Goal: Communication & Community: Connect with others

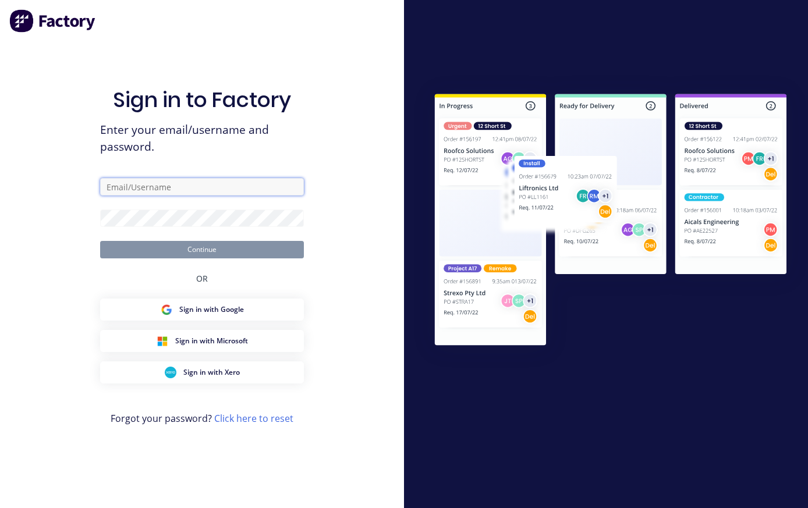
scroll to position [22, 0]
click at [249, 178] on input "text" at bounding box center [202, 186] width 204 height 17
paste input "[EMAIL_ADDRESS][DOMAIN_NAME]"
type input "[EMAIL_ADDRESS][DOMAIN_NAME]"
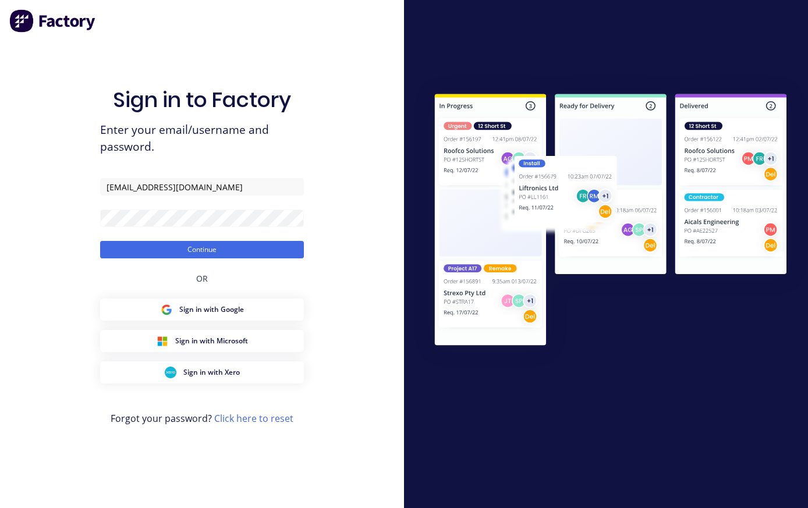
click at [247, 241] on button "Continue" at bounding box center [202, 249] width 204 height 17
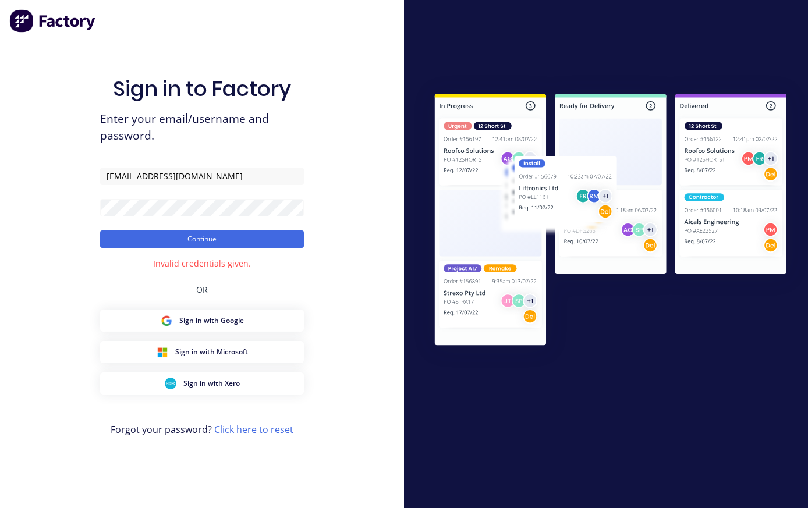
click at [129, 235] on button "Continue" at bounding box center [202, 239] width 204 height 17
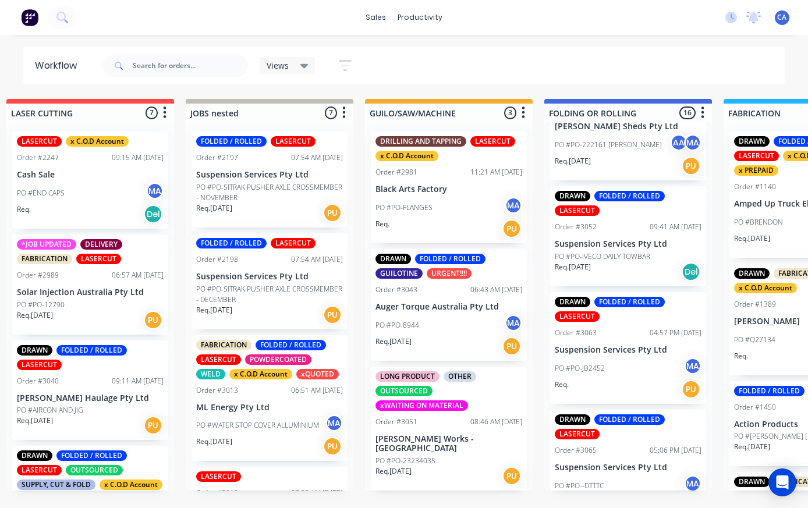
scroll to position [16, 199]
click at [615, 463] on p "Suspension Services Pty Ltd" at bounding box center [627, 468] width 147 height 10
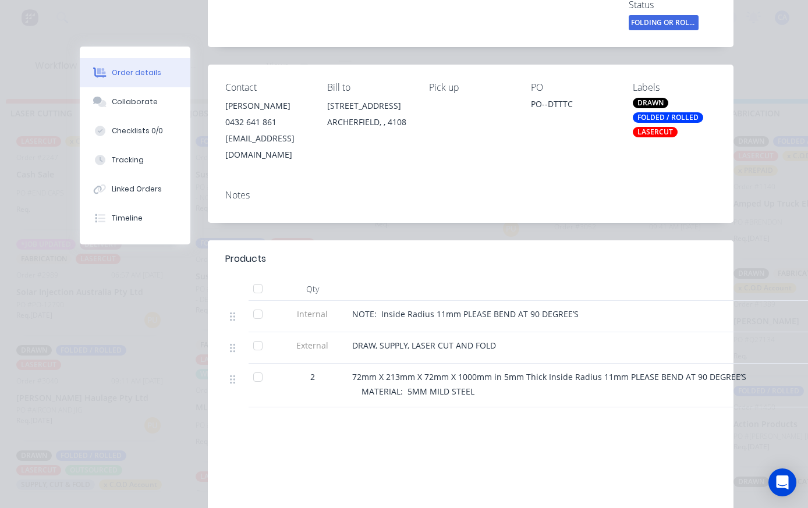
scroll to position [184, 0]
click at [144, 107] on div "Collaborate" at bounding box center [135, 102] width 46 height 10
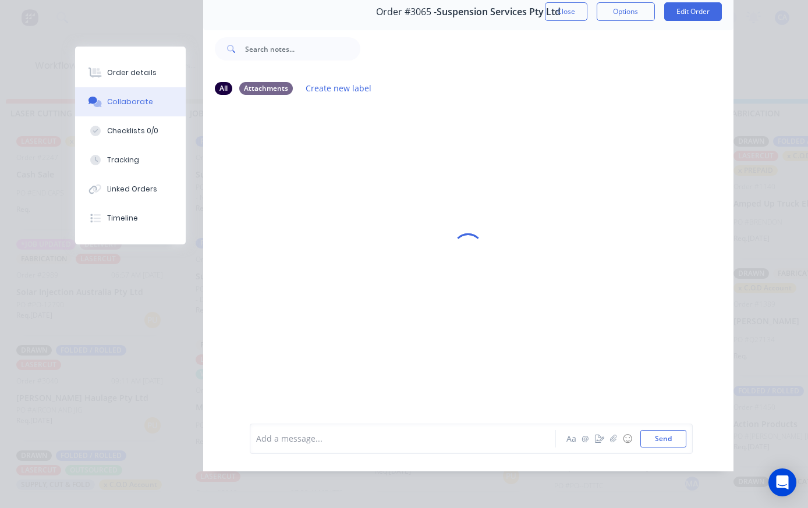
scroll to position [0, 0]
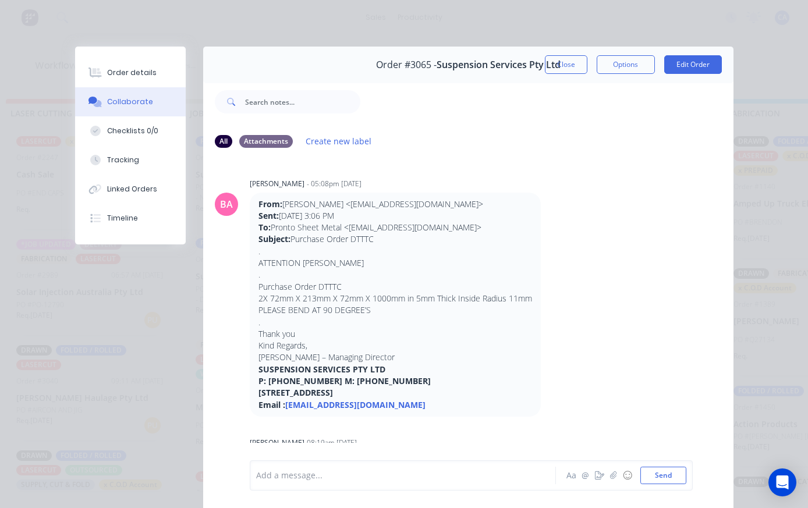
click at [605, 481] on button "button" at bounding box center [600, 476] width 14 height 14
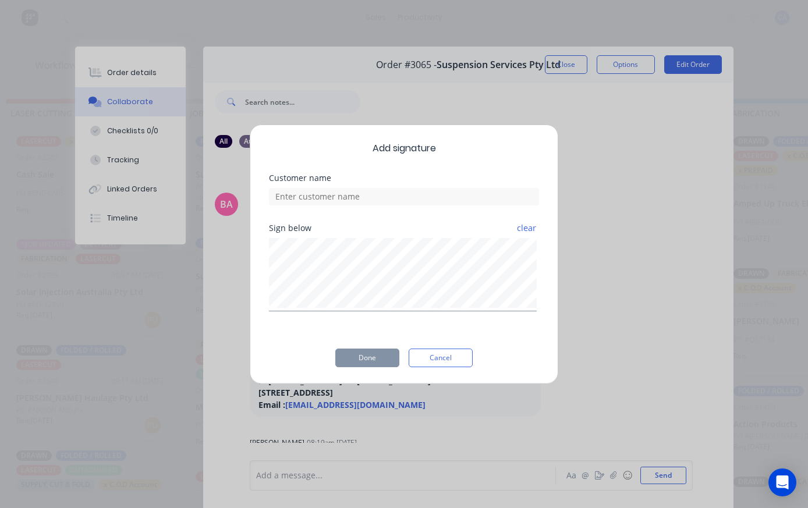
scroll to position [15, 199]
click at [455, 359] on button "Cancel" at bounding box center [441, 358] width 64 height 19
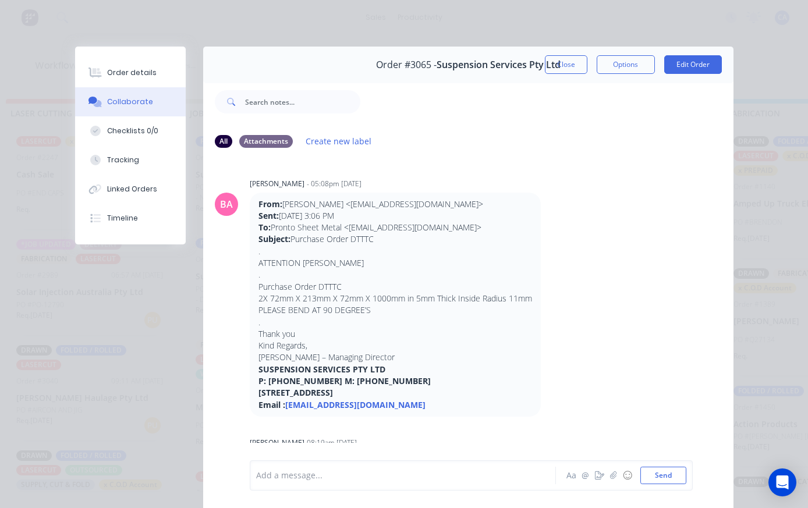
click at [603, 477] on icon "button" at bounding box center [599, 476] width 9 height 8
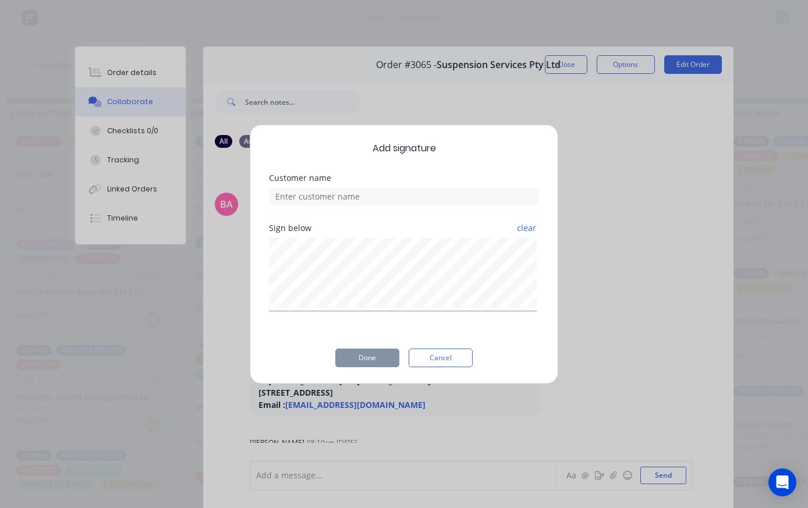
click at [456, 356] on button "Cancel" at bounding box center [441, 358] width 64 height 19
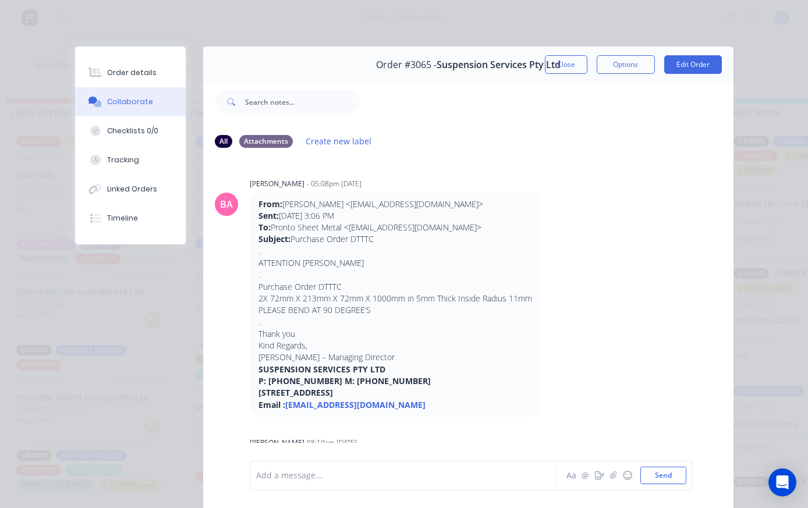
click at [617, 479] on icon "button" at bounding box center [613, 476] width 7 height 8
click at [671, 480] on button "Send" at bounding box center [663, 475] width 46 height 17
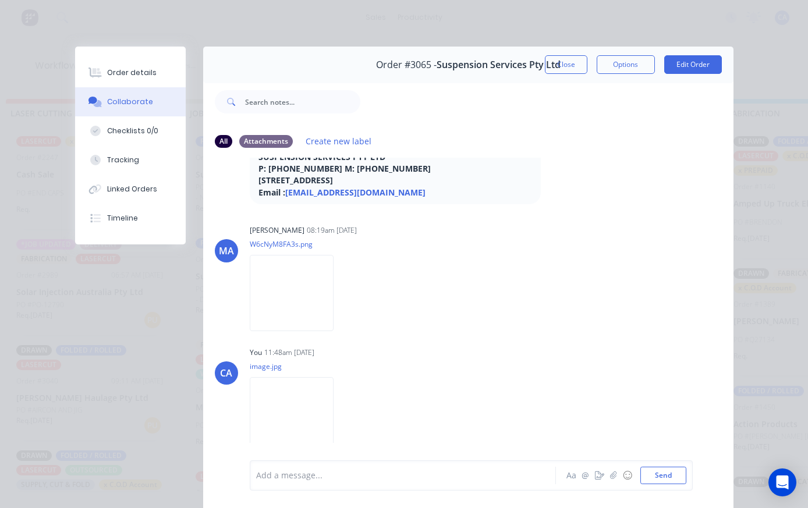
scroll to position [213, 0]
click at [567, 63] on button "Close" at bounding box center [566, 64] width 42 height 19
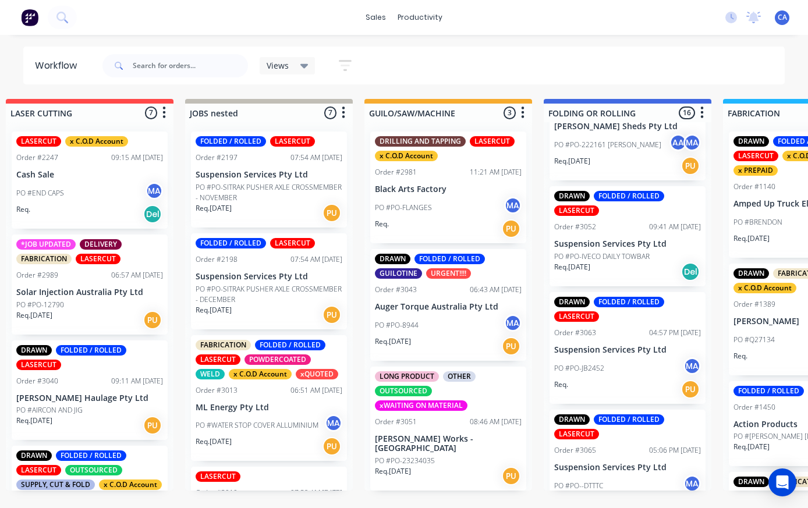
click at [617, 345] on p "Suspension Services Pty Ltd" at bounding box center [627, 350] width 147 height 10
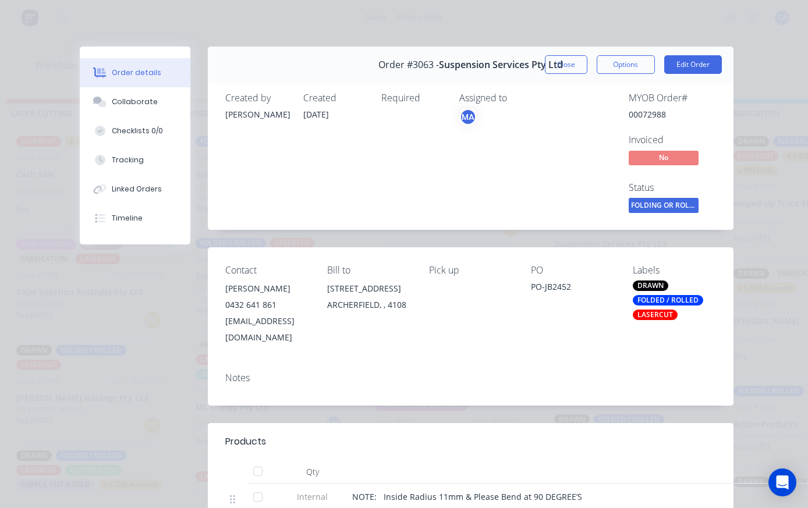
click at [127, 111] on button "Collaborate" at bounding box center [135, 101] width 111 height 29
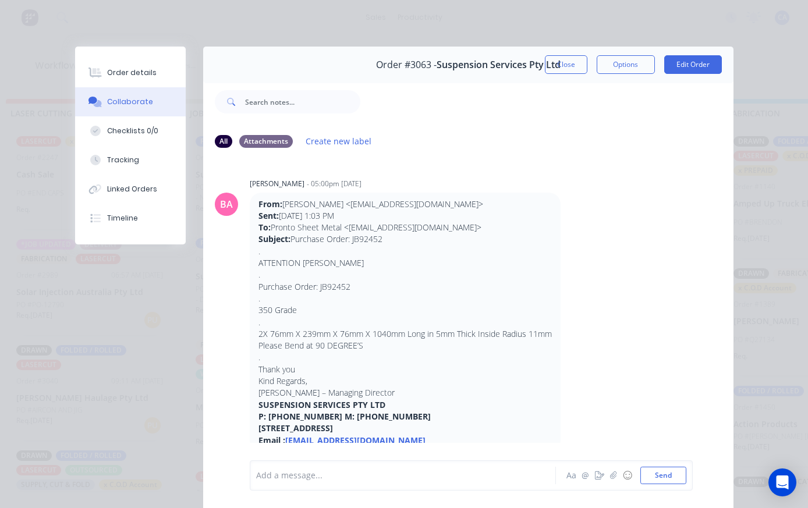
click at [615, 476] on icon "button" at bounding box center [613, 476] width 6 height 8
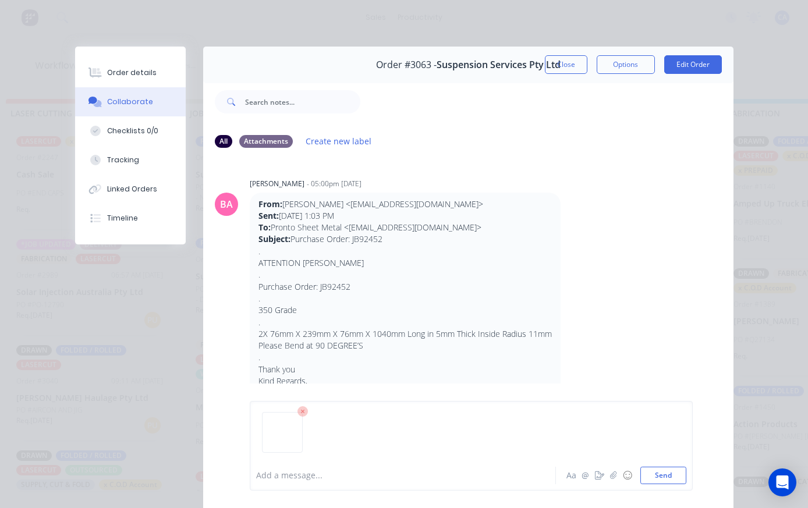
click at [660, 468] on button "Send" at bounding box center [663, 475] width 46 height 17
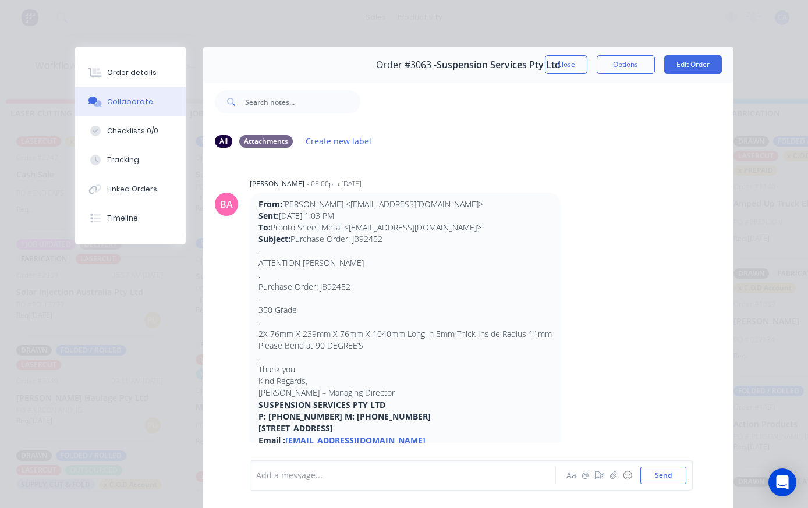
scroll to position [122, 0]
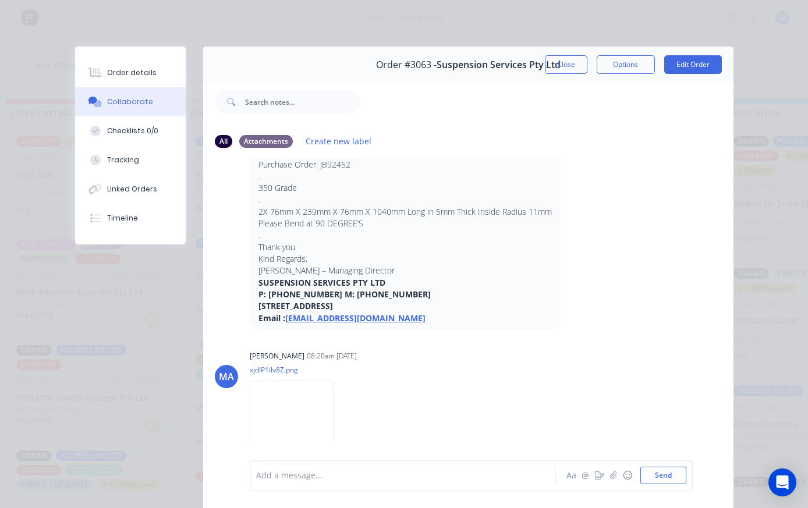
click at [565, 63] on button "Close" at bounding box center [566, 64] width 42 height 19
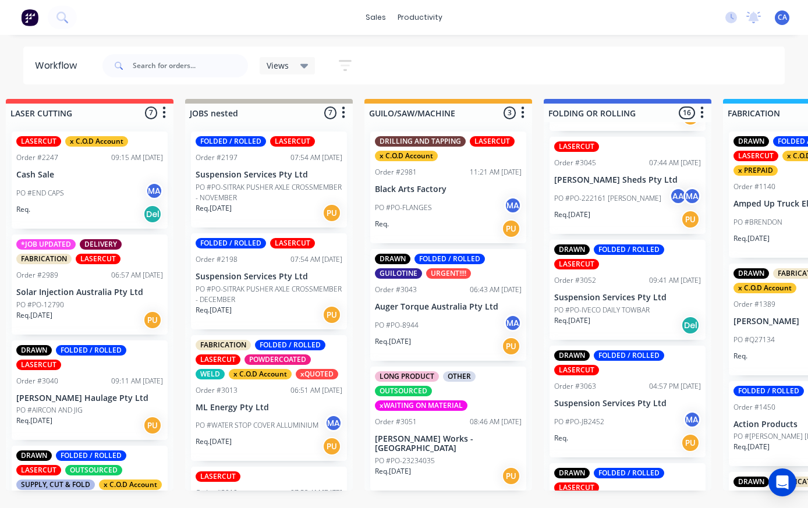
scroll to position [1386, 0]
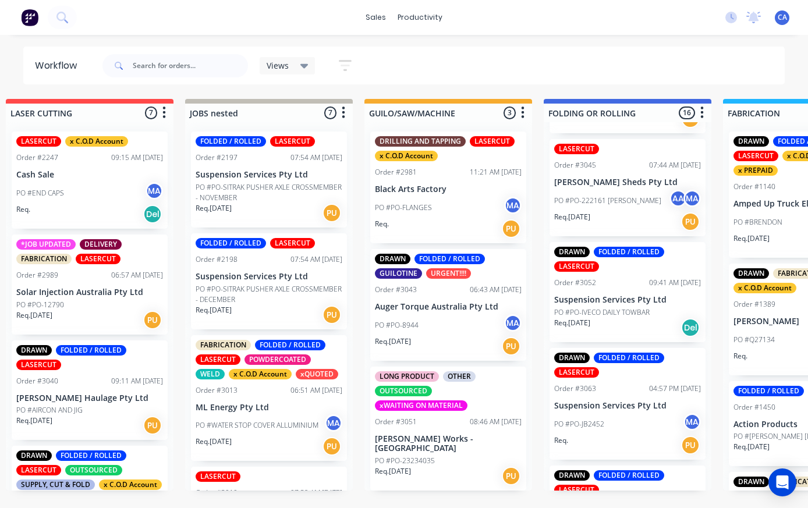
click at [625, 295] on p "Suspension Services Pty Ltd" at bounding box center [627, 300] width 147 height 10
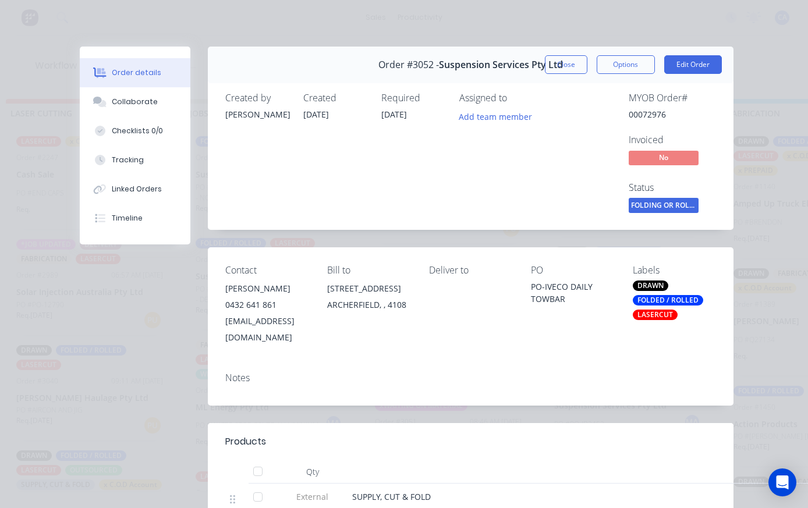
click at [119, 102] on div "Collaborate" at bounding box center [135, 102] width 46 height 10
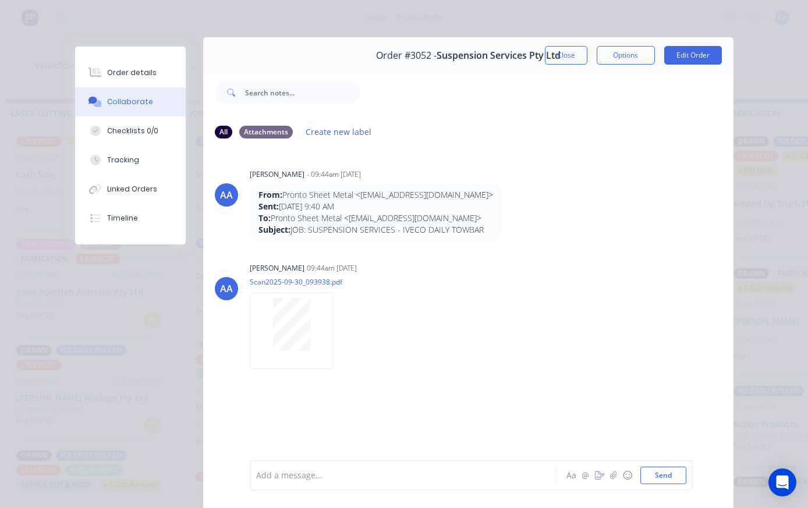
scroll to position [8, 0]
click at [614, 470] on button "button" at bounding box center [614, 476] width 14 height 14
click at [662, 474] on button "Send" at bounding box center [663, 475] width 46 height 17
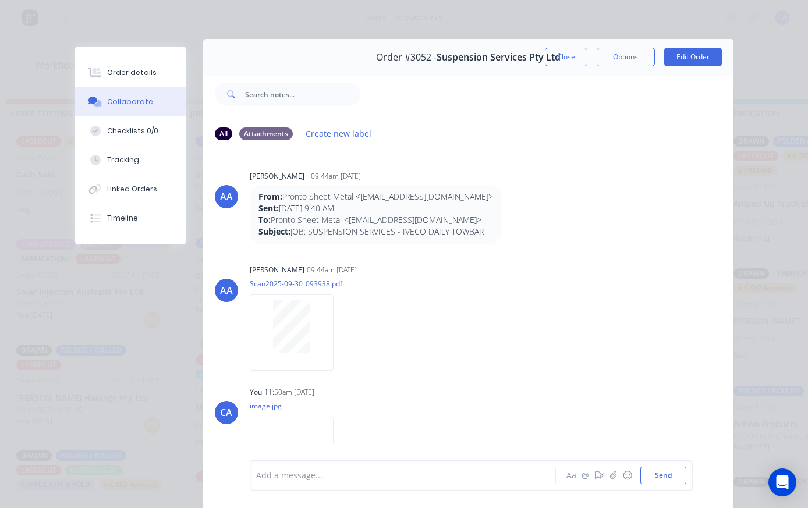
click at [558, 66] on button "Close" at bounding box center [566, 57] width 42 height 19
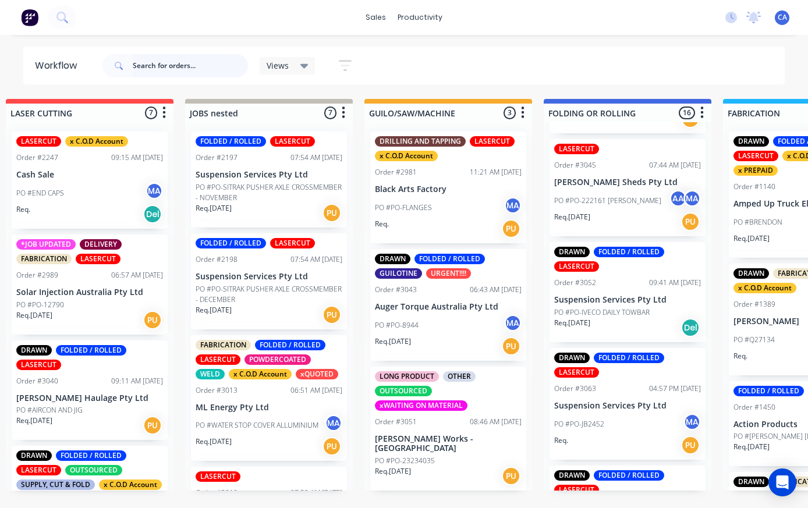
click at [148, 58] on input "text" at bounding box center [190, 65] width 115 height 23
click at [191, 74] on input "[PERSON_NAME]" at bounding box center [190, 65] width 115 height 23
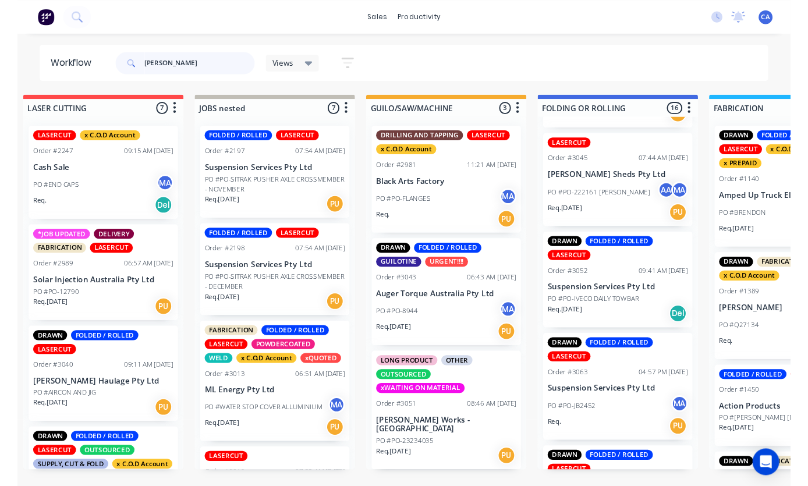
scroll to position [0, 0]
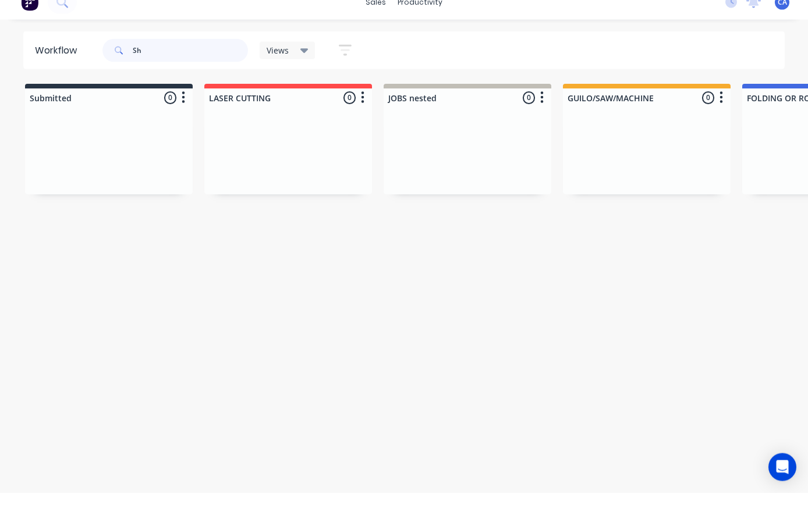
type input "S"
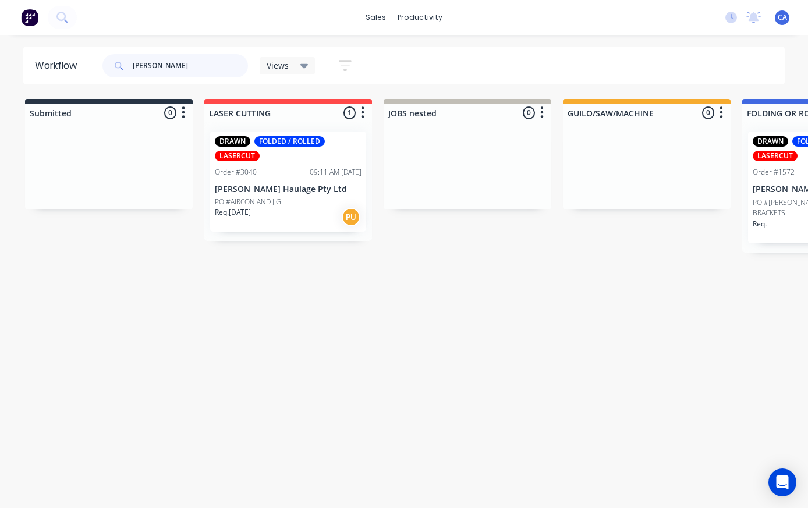
type input "[PERSON_NAME]"
click at [287, 192] on p "[PERSON_NAME] Haulage Pty Ltd" at bounding box center [288, 190] width 147 height 10
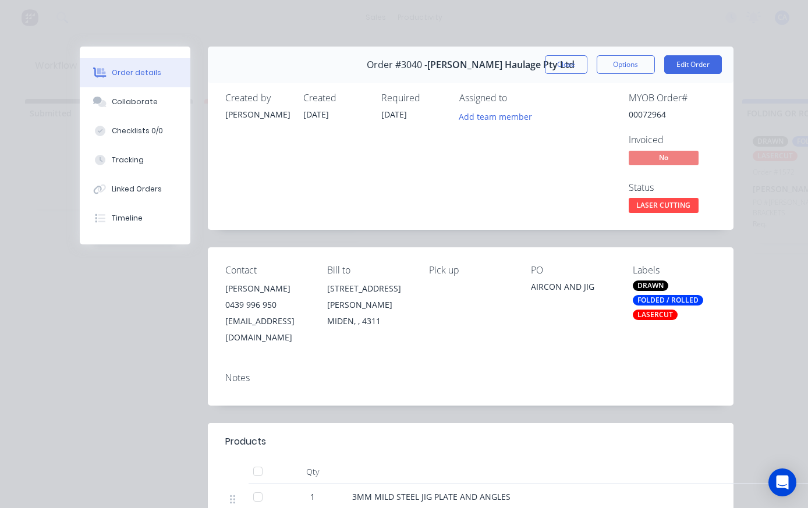
click at [118, 99] on div "Collaborate" at bounding box center [135, 102] width 46 height 10
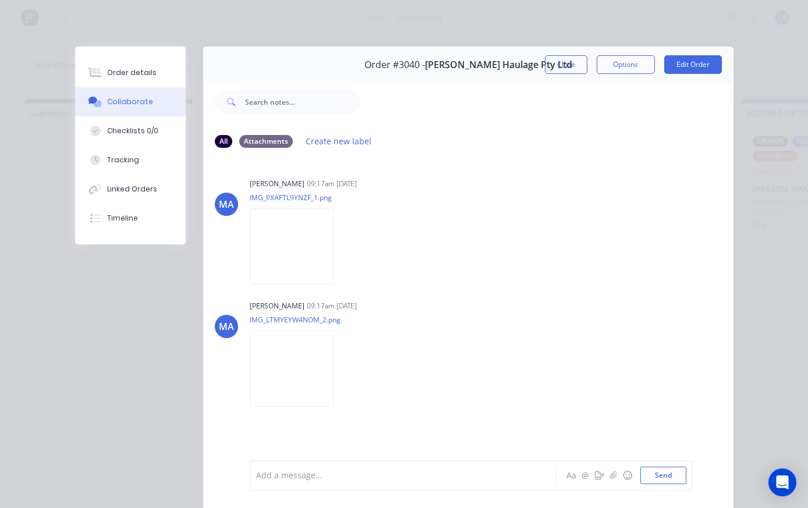
click at [292, 392] on img at bounding box center [292, 369] width 84 height 76
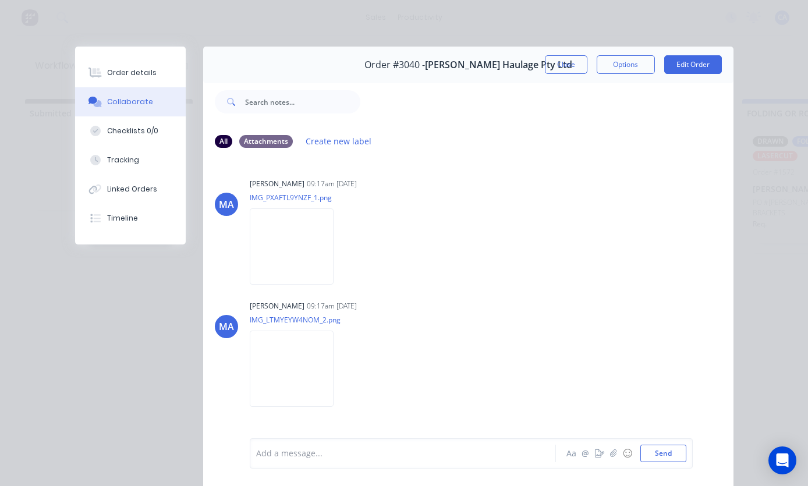
click at [277, 257] on img at bounding box center [292, 246] width 84 height 76
